Goal: Information Seeking & Learning: Learn about a topic

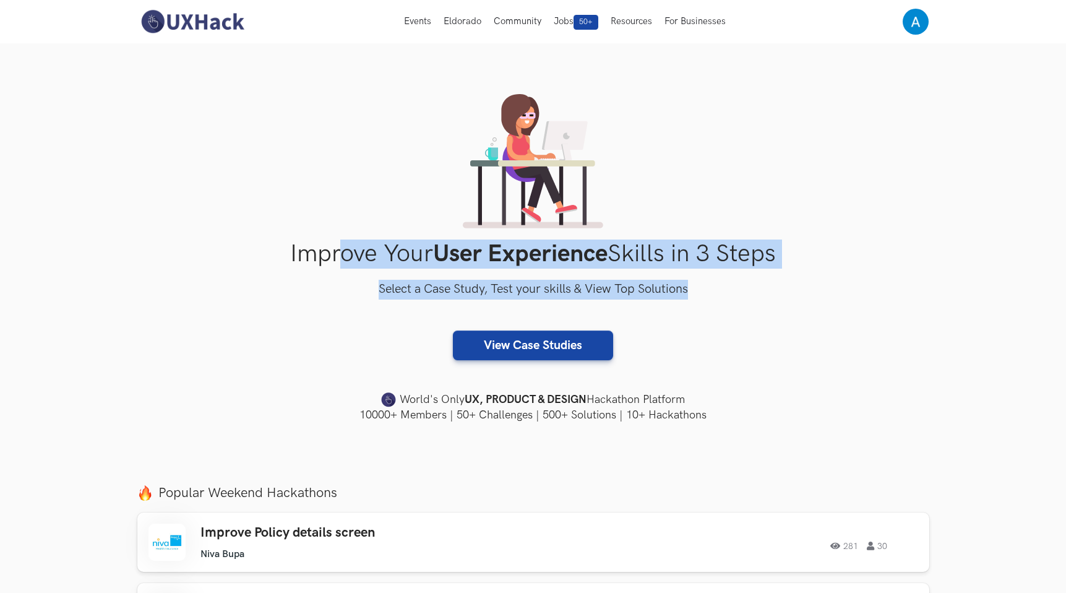
drag, startPoint x: 339, startPoint y: 242, endPoint x: 660, endPoint y: 307, distance: 327.0
click at [660, 307] on div "Improve Your User Experience Skills in 3 Steps Select a Case Study, Test your s…" at bounding box center [533, 258] width 792 height 329
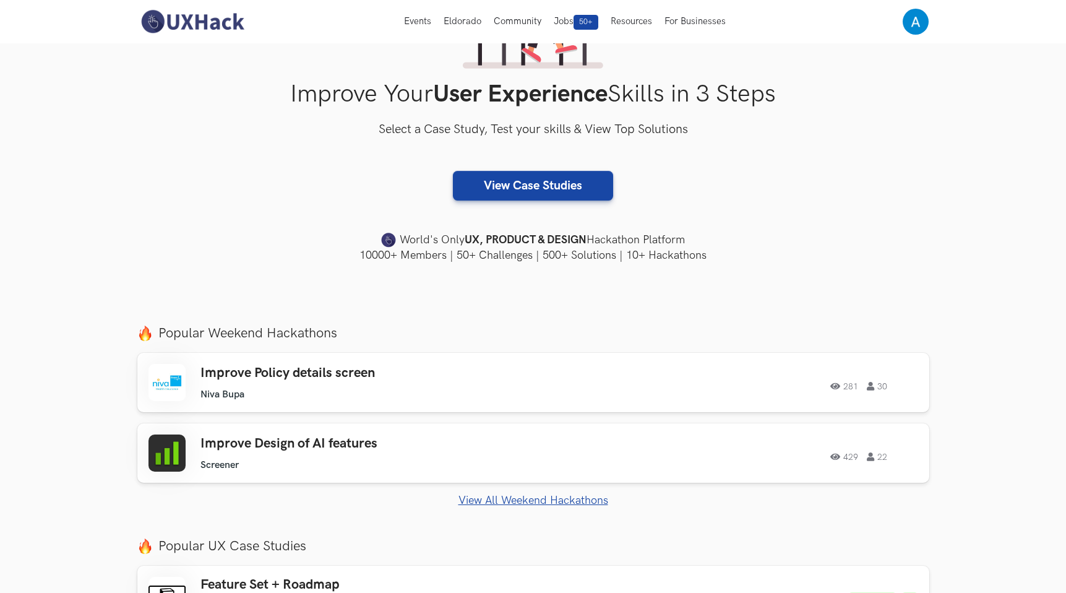
scroll to position [165, 0]
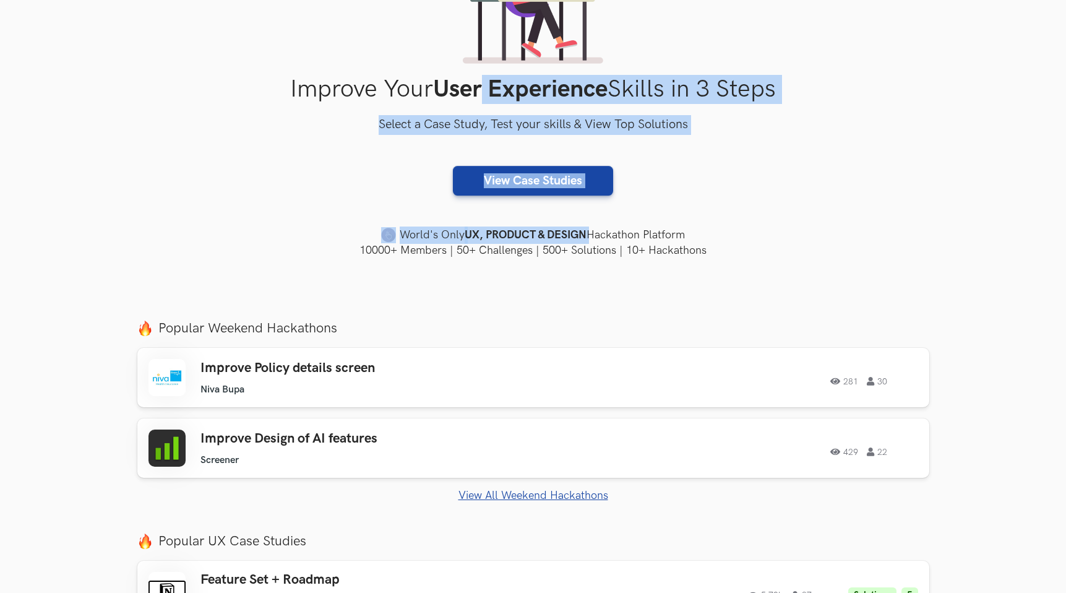
drag, startPoint x: 705, startPoint y: 225, endPoint x: 479, endPoint y: 90, distance: 263.4
click at [479, 90] on div "Improve Your User Experience Skills in 3 Steps Select a Case Study, Test your s…" at bounding box center [533, 93] width 792 height 329
click at [441, 112] on div "Improve Your User Experience Skills in 3 Steps Select a Case Study, Test your s…" at bounding box center [533, 93] width 792 height 329
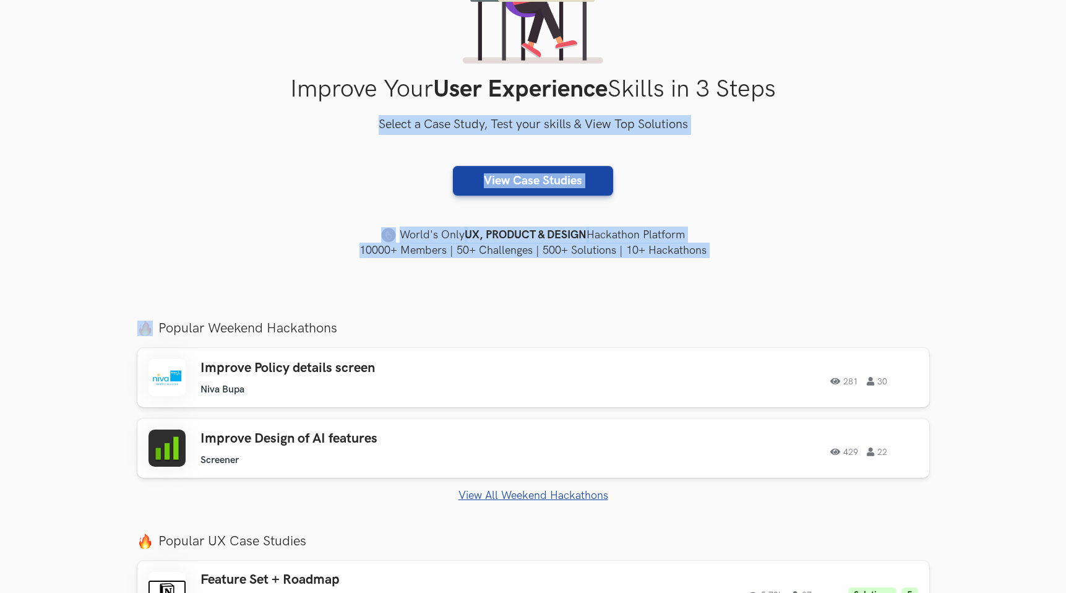
drag, startPoint x: 441, startPoint y: 112, endPoint x: 770, endPoint y: 245, distance: 354.4
click at [770, 245] on div "Improve Your User Experience Skills in 3 Steps Select a Case Study, Test your s…" at bounding box center [533, 93] width 792 height 329
click at [770, 245] on h4 "10000+ Members | 50+ Challenges | 500+ Solutions | 10+ Hackathons" at bounding box center [533, 250] width 792 height 15
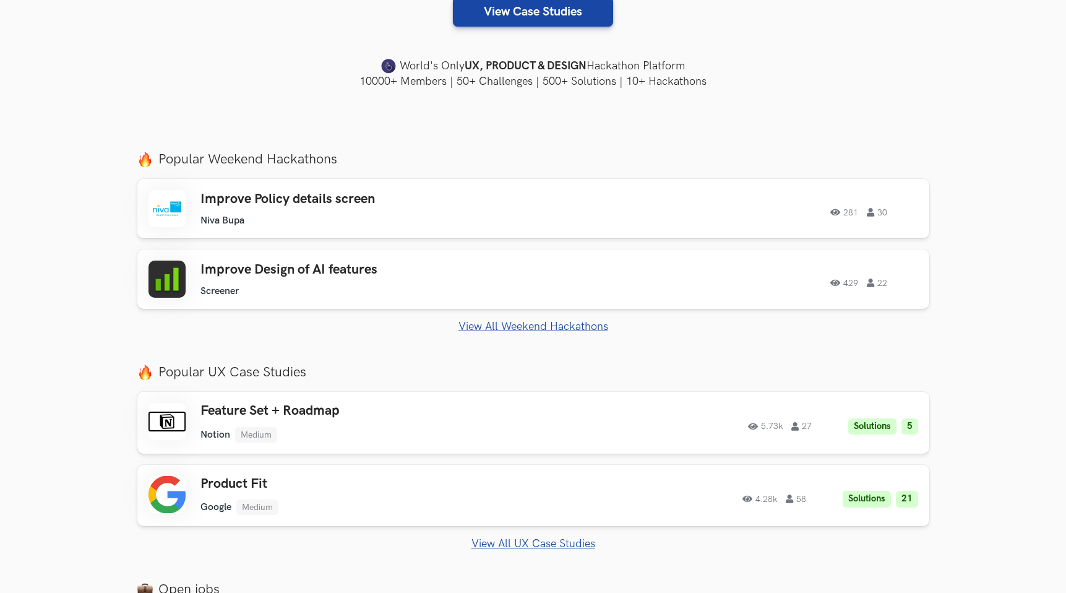
scroll to position [426, 0]
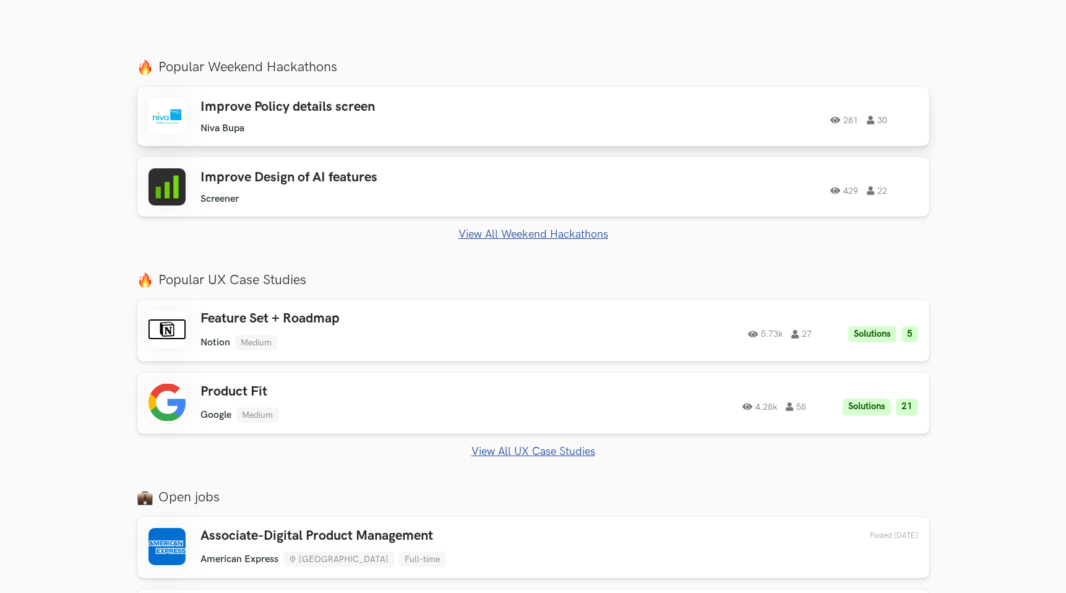
click at [481, 123] on ul "Niva Bupa" at bounding box center [375, 129] width 351 height 12
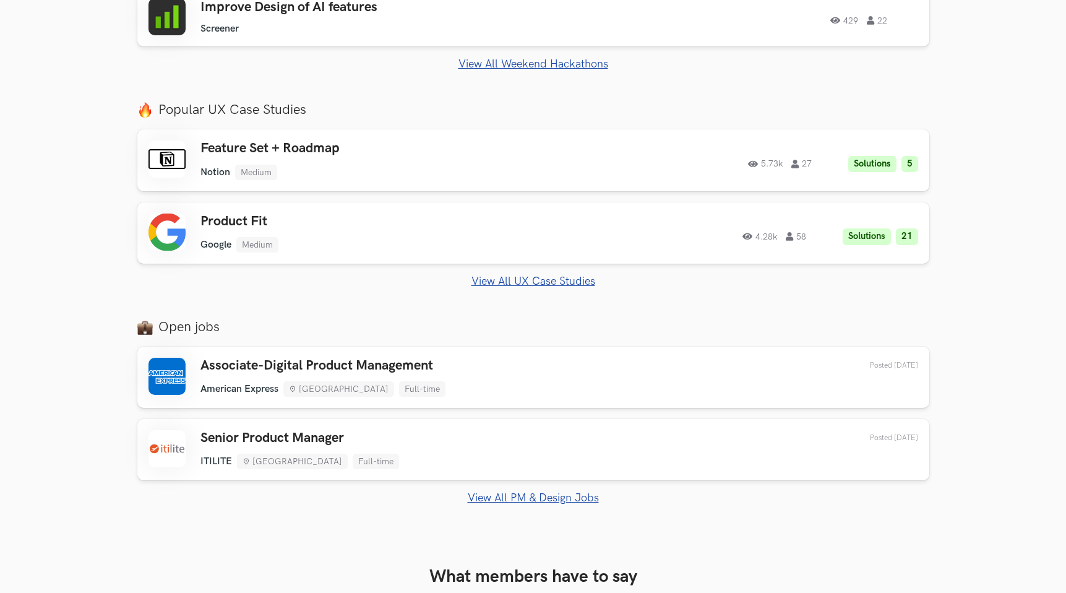
scroll to position [0, 0]
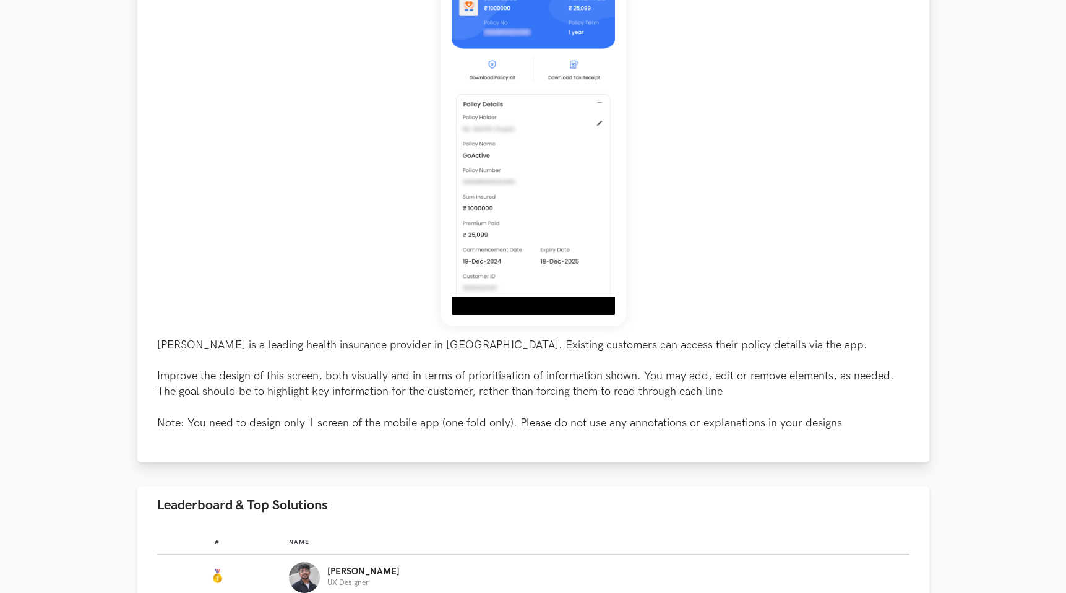
scroll to position [256, 0]
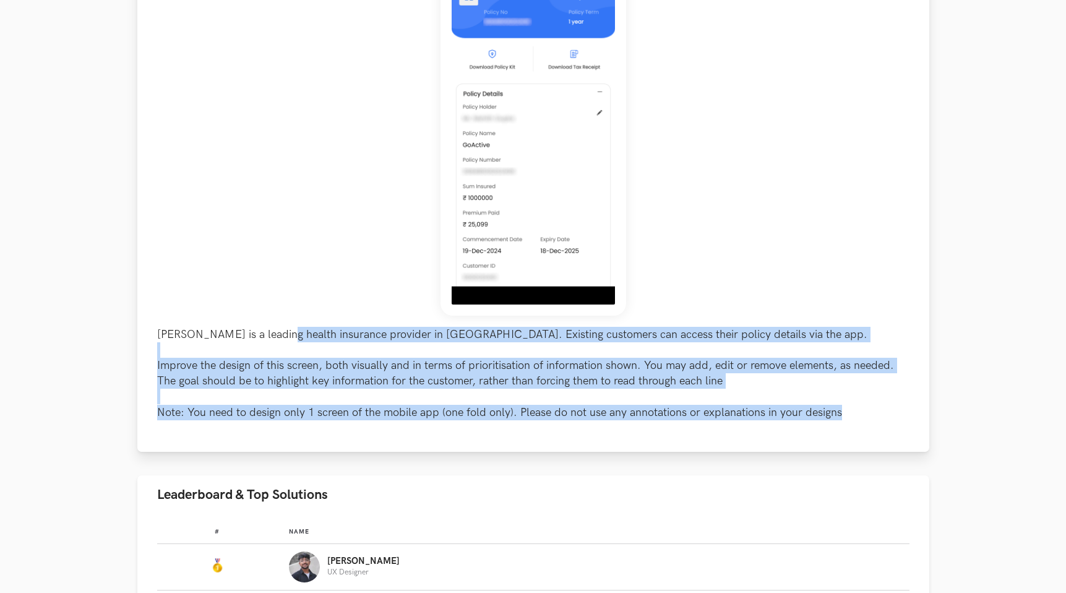
drag, startPoint x: 280, startPoint y: 338, endPoint x: 608, endPoint y: 440, distance: 342.8
click at [608, 440] on div "[PERSON_NAME] is a leading health insurance provider in [GEOGRAPHIC_DATA]. Exis…" at bounding box center [533, 188] width 792 height 525
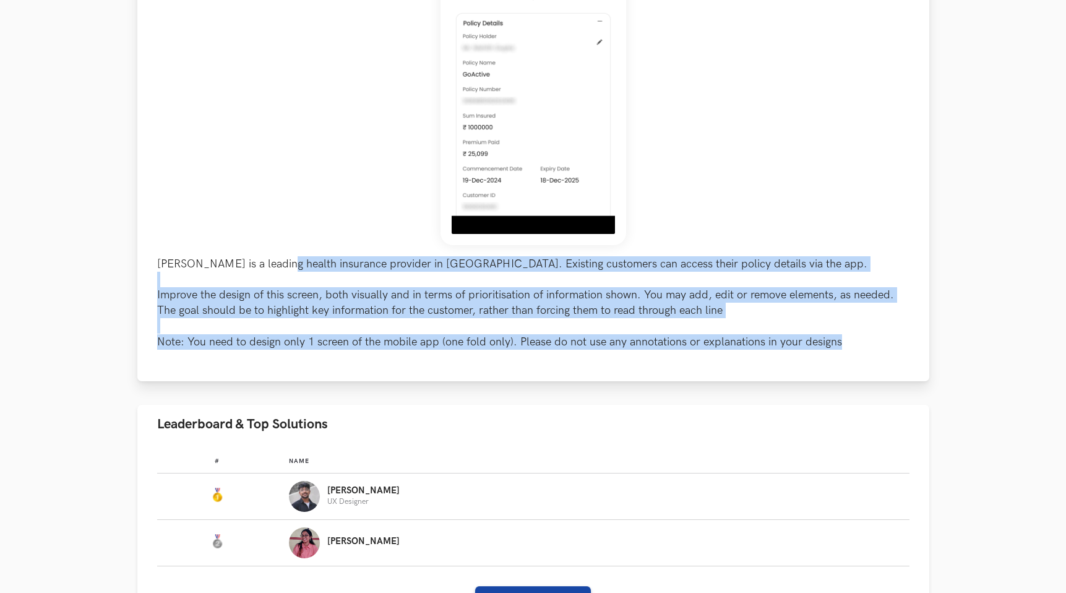
scroll to position [358, 0]
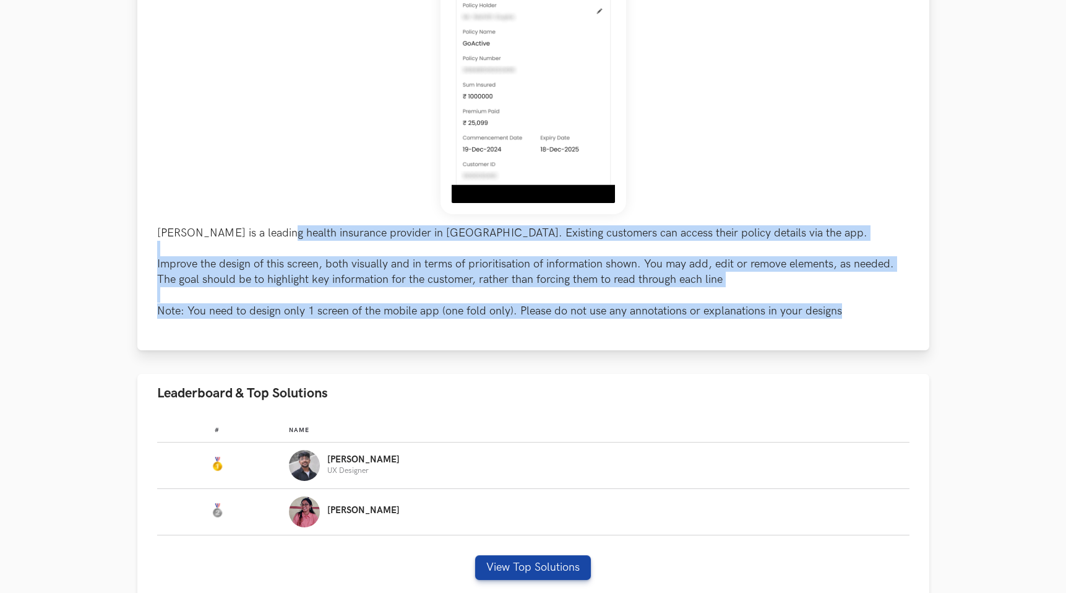
click at [284, 277] on p "[PERSON_NAME] is a leading health insurance provider in [GEOGRAPHIC_DATA]. Exis…" at bounding box center [533, 271] width 752 height 93
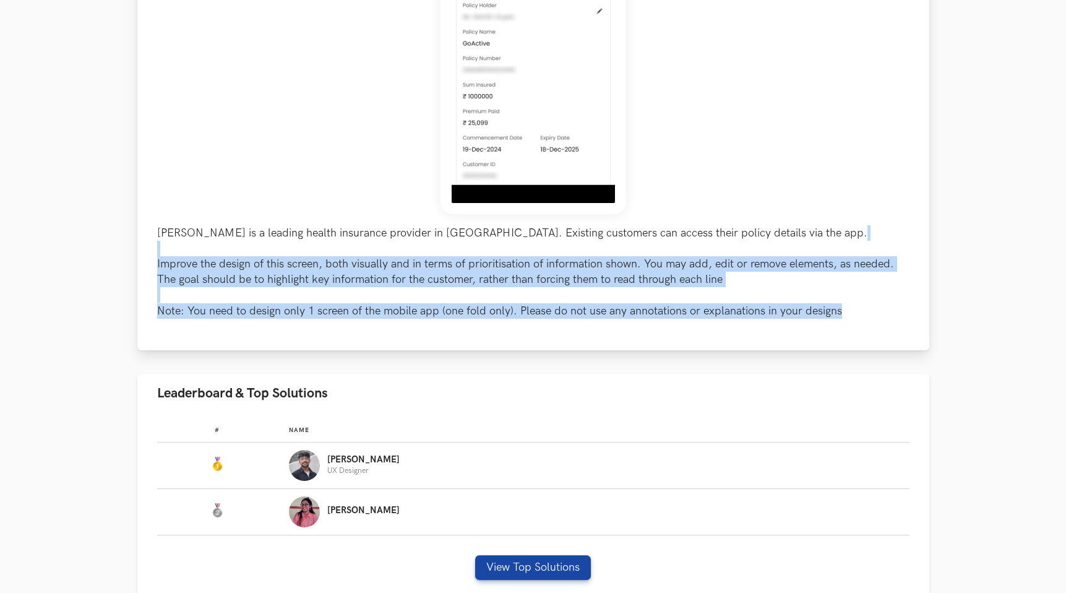
drag, startPoint x: 271, startPoint y: 250, endPoint x: 820, endPoint y: 319, distance: 553.8
click at [820, 319] on div "[PERSON_NAME] is a leading health insurance provider in [GEOGRAPHIC_DATA]. Exis…" at bounding box center [533, 87] width 792 height 525
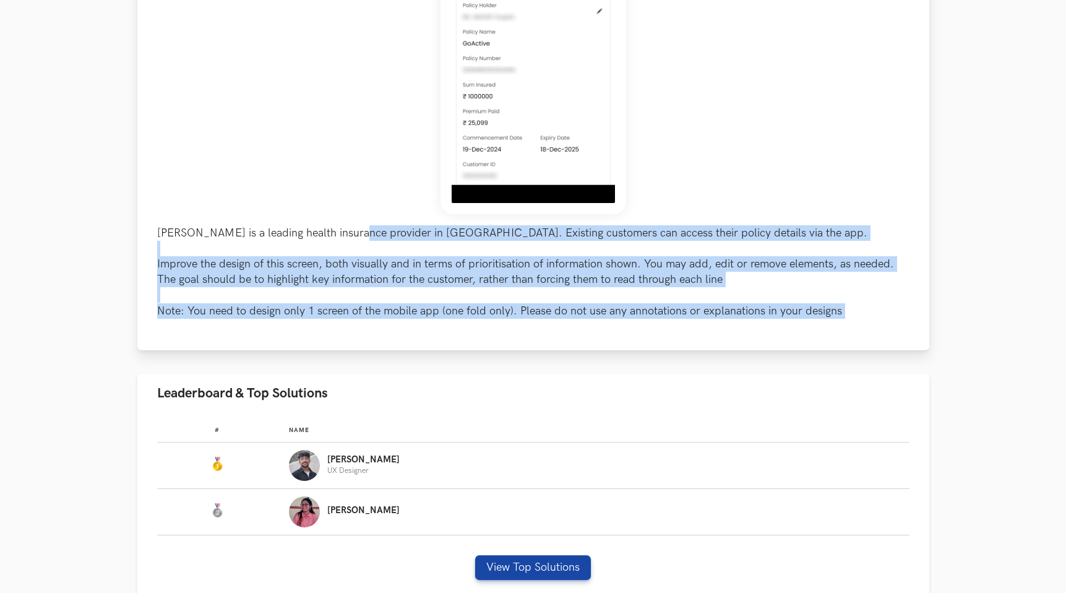
drag, startPoint x: 820, startPoint y: 319, endPoint x: 362, endPoint y: 239, distance: 465.4
click at [362, 239] on div "[PERSON_NAME] is a leading health insurance provider in [GEOGRAPHIC_DATA]. Exis…" at bounding box center [533, 87] width 792 height 525
click at [362, 239] on p "[PERSON_NAME] is a leading health insurance provider in [GEOGRAPHIC_DATA]. Exis…" at bounding box center [533, 271] width 752 height 93
drag, startPoint x: 362, startPoint y: 239, endPoint x: 664, endPoint y: 307, distance: 310.1
click at [664, 307] on p "[PERSON_NAME] is a leading health insurance provider in [GEOGRAPHIC_DATA]. Exis…" at bounding box center [533, 271] width 752 height 93
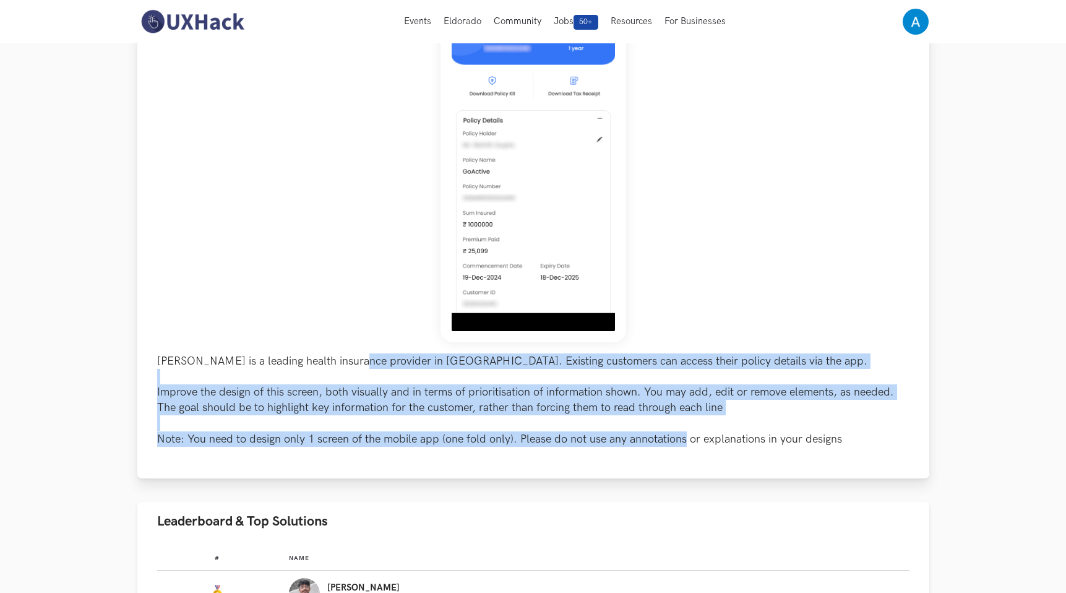
scroll to position [0, 0]
